Goal: Check status: Check status

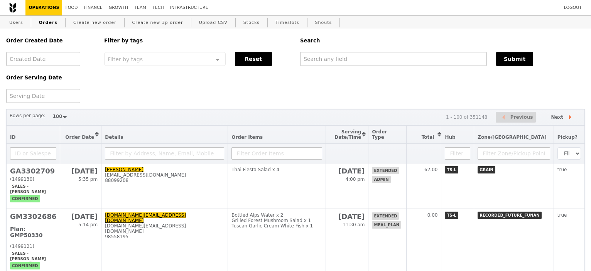
select select "100"
click at [348, 59] on input "text" at bounding box center [393, 59] width 187 height 14
paste input "G3299379"
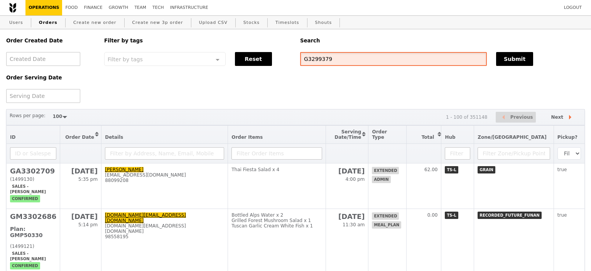
type input "G3299379"
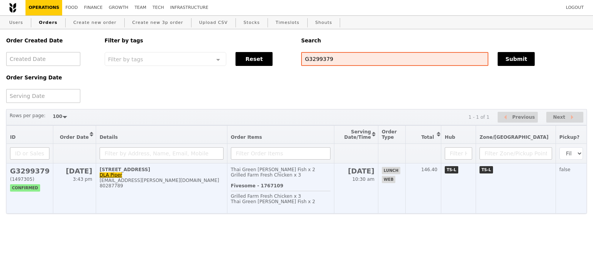
click at [23, 171] on h2 "G3299379" at bounding box center [29, 171] width 39 height 8
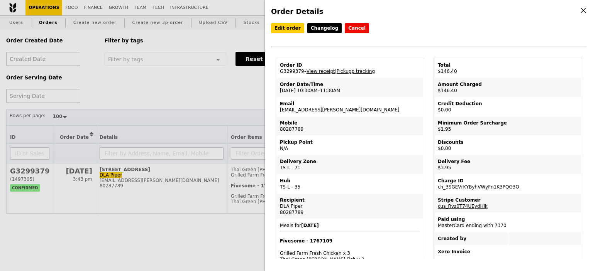
click at [311, 73] on link "View receipt" at bounding box center [321, 71] width 29 height 5
click at [205, 88] on div "Order Details Edit order Changelog Cancel Order ID G3299379 – View receipt | Pi…" at bounding box center [296, 135] width 593 height 271
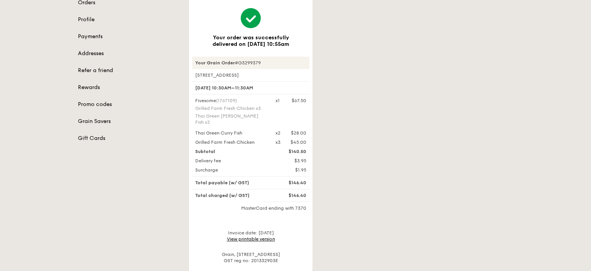
scroll to position [91, 0]
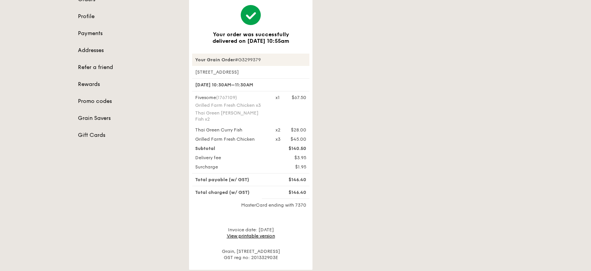
click at [235, 234] on link "View printable version" at bounding box center [251, 236] width 48 height 5
